Goal: Task Accomplishment & Management: Use online tool/utility

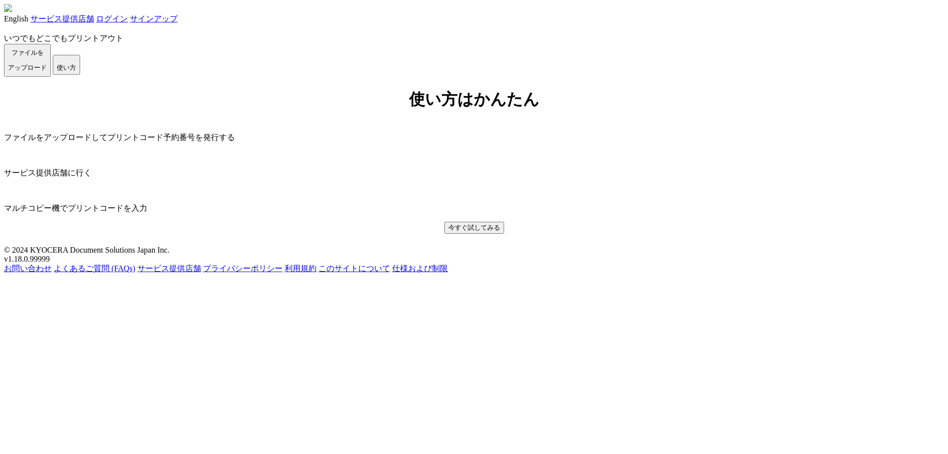
click at [128, 22] on link "ログイン" at bounding box center [112, 18] width 32 height 8
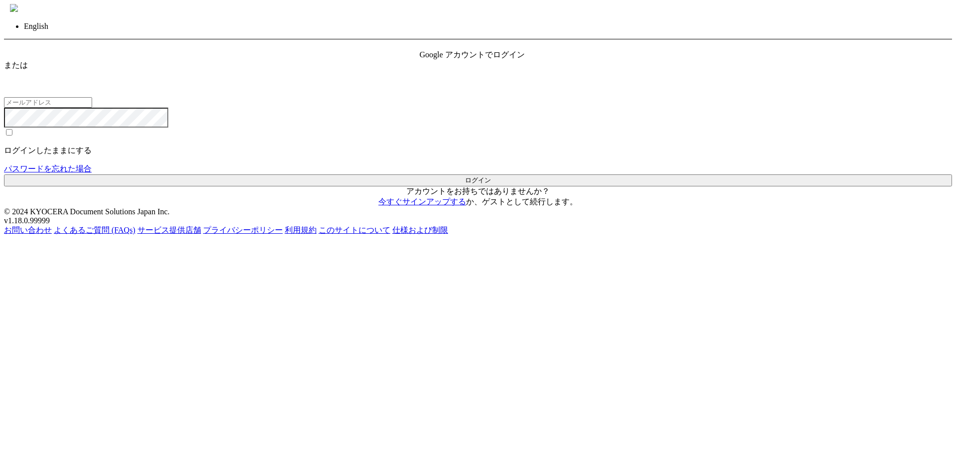
click at [507, 59] on span "Google アカウントでログイン" at bounding box center [472, 54] width 105 height 8
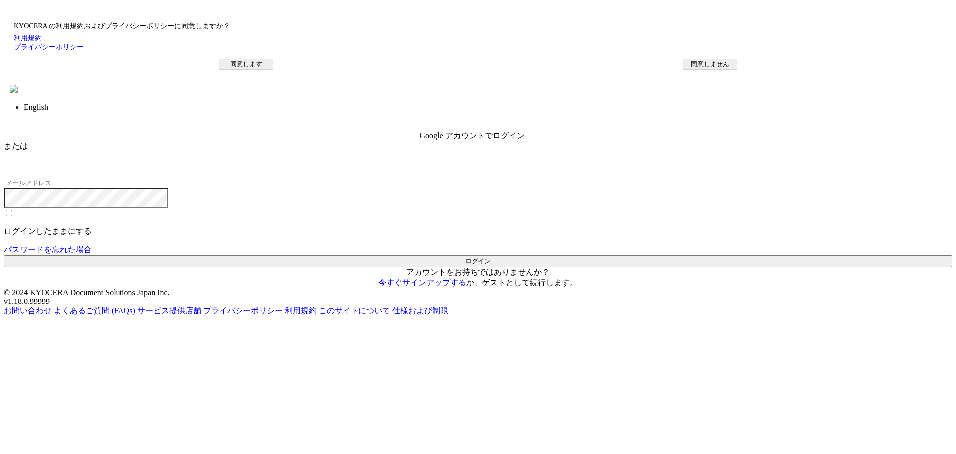
click at [273, 70] on button "同意します" at bounding box center [246, 64] width 55 height 11
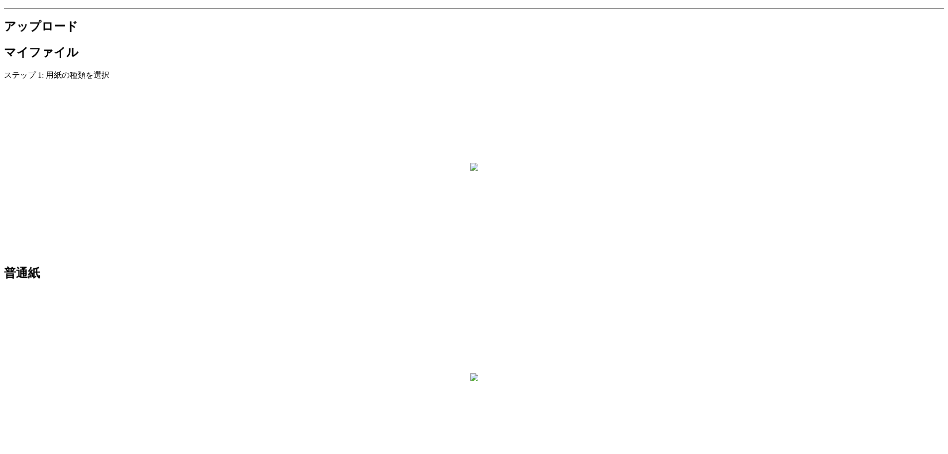
scroll to position [91, 0]
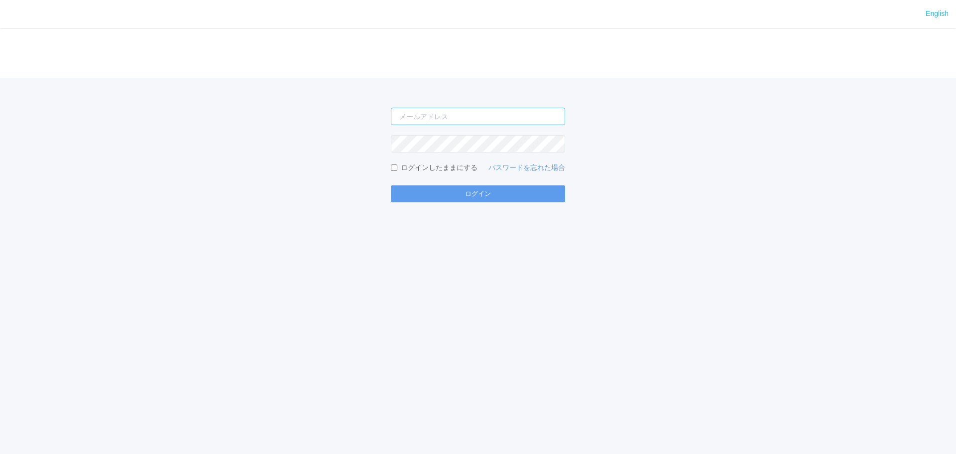
click at [425, 112] on input "email" at bounding box center [478, 116] width 174 height 17
click at [391, 185] on button "ログイン" at bounding box center [478, 193] width 174 height 17
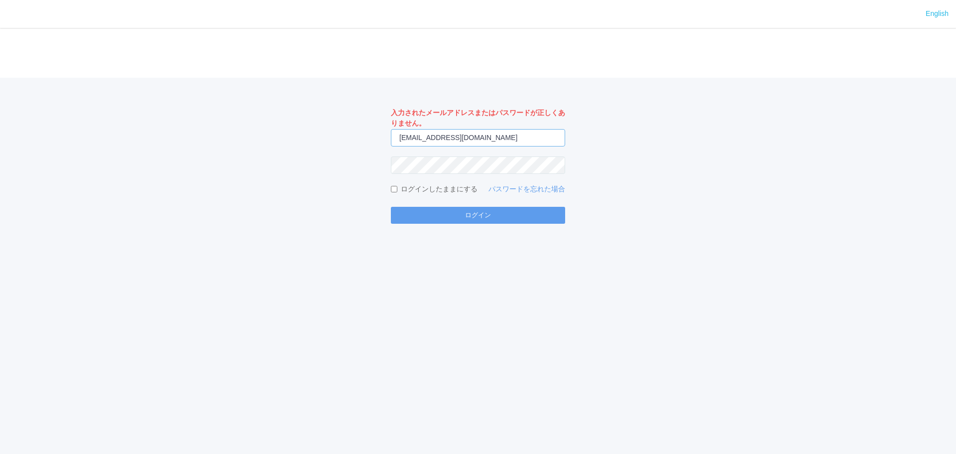
click at [481, 134] on input "[EMAIL_ADDRESS][DOMAIN_NAME]" at bounding box center [478, 137] width 174 height 17
paste input "[EMAIL_ADDRESS][DOMAIN_NAME]"
type input "[EMAIL_ADDRESS][DOMAIN_NAME]"
click at [391, 207] on button "ログイン" at bounding box center [478, 215] width 174 height 17
